Goal: Task Accomplishment & Management: Complete application form

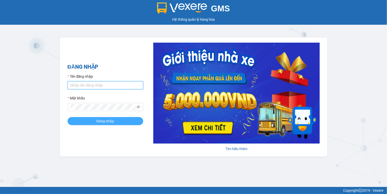
type input "ngoc.taithang"
click at [93, 118] on button "Đăng nhập" at bounding box center [106, 121] width 76 height 8
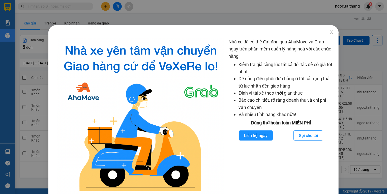
click at [327, 33] on span "Close" at bounding box center [332, 32] width 14 height 14
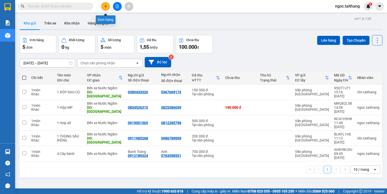
click at [108, 7] on button at bounding box center [105, 6] width 9 height 9
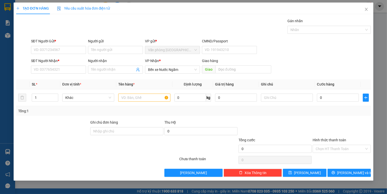
click at [91, 9] on span "Yêu cầu xuất hóa đơn điện tử" at bounding box center [83, 8] width 53 height 4
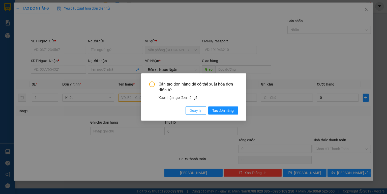
click at [199, 112] on span "Quay lại" at bounding box center [196, 111] width 13 height 6
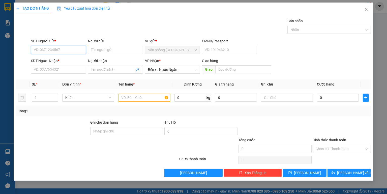
click at [51, 50] on input "SĐT Người Gửi *" at bounding box center [58, 50] width 55 height 8
type input "0966545959"
click at [74, 71] on input "SĐT Người Nhận *" at bounding box center [58, 70] width 55 height 8
type input "0972091772"
click at [138, 99] on input "text" at bounding box center [144, 98] width 52 height 8
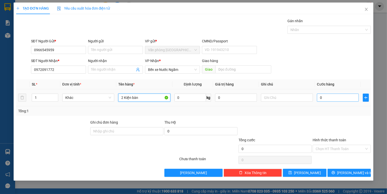
type input "2 Kiện bàn"
click at [325, 98] on input "0" at bounding box center [338, 98] width 42 height 8
type input "6"
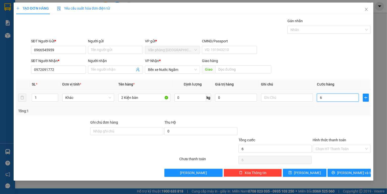
type input "60"
type input "600"
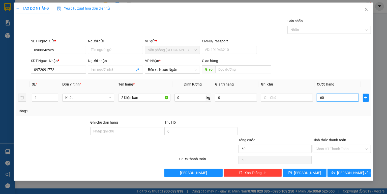
type input "600"
type input "600.000"
click at [348, 173] on span "[PERSON_NAME] và In" at bounding box center [354, 173] width 35 height 6
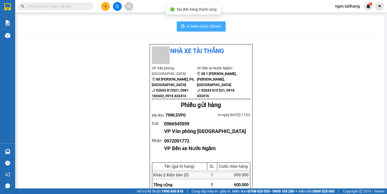
click at [197, 26] on span "In biên nhận 80mm" at bounding box center [204, 26] width 35 height 6
